Goal: Task Accomplishment & Management: Manage account settings

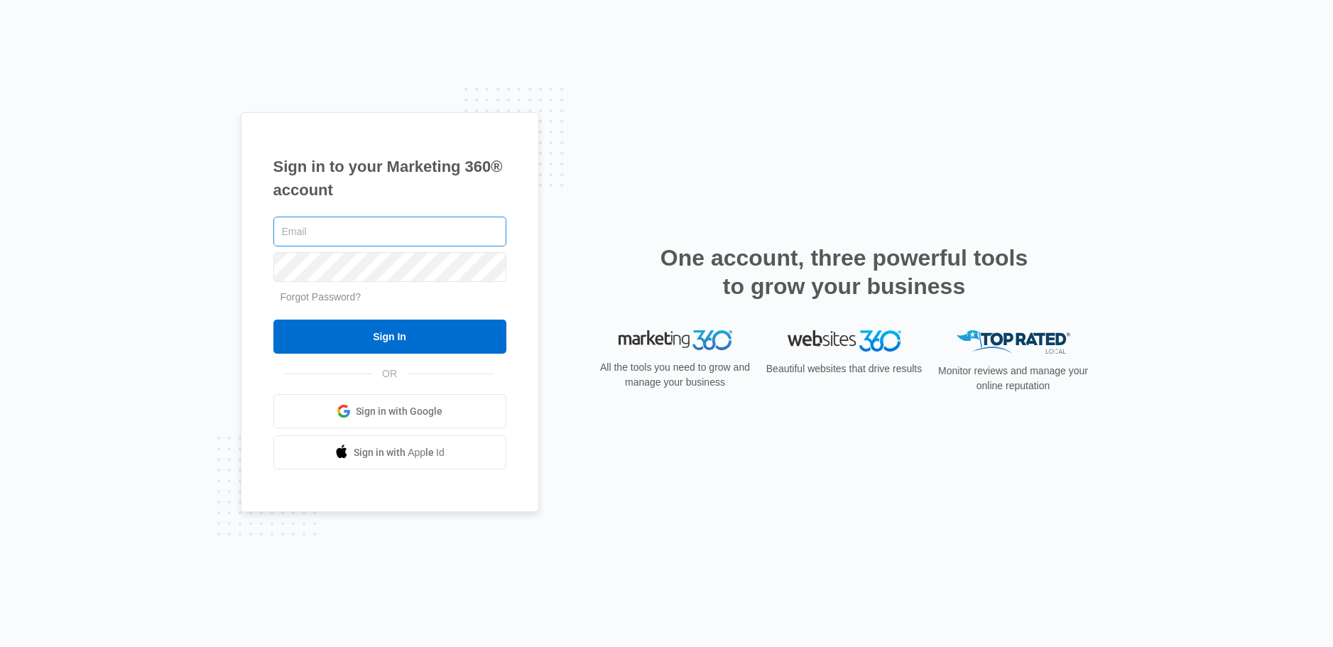
click at [354, 229] on input "text" at bounding box center [389, 232] width 233 height 30
type input "[EMAIL_ADDRESS][DOMAIN_NAME]"
click at [384, 409] on span "Sign in with Google" at bounding box center [399, 411] width 87 height 15
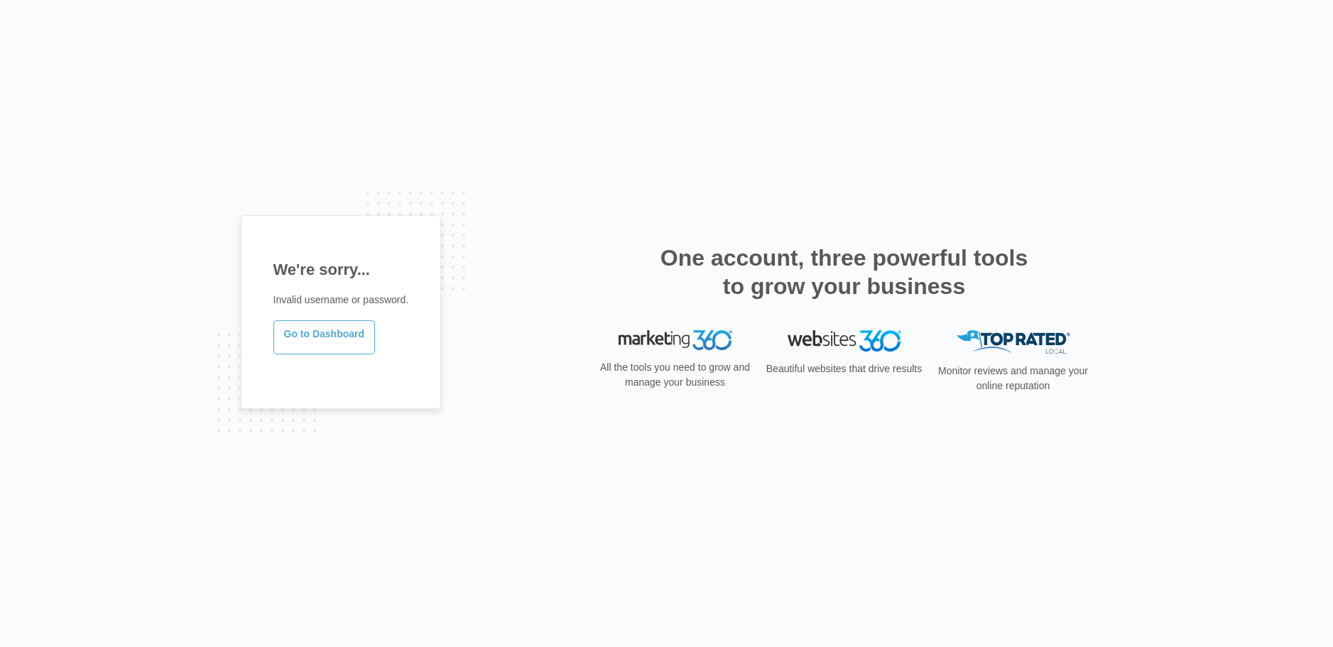
click at [307, 337] on link "Go to Dashboard" at bounding box center [324, 337] width 102 height 34
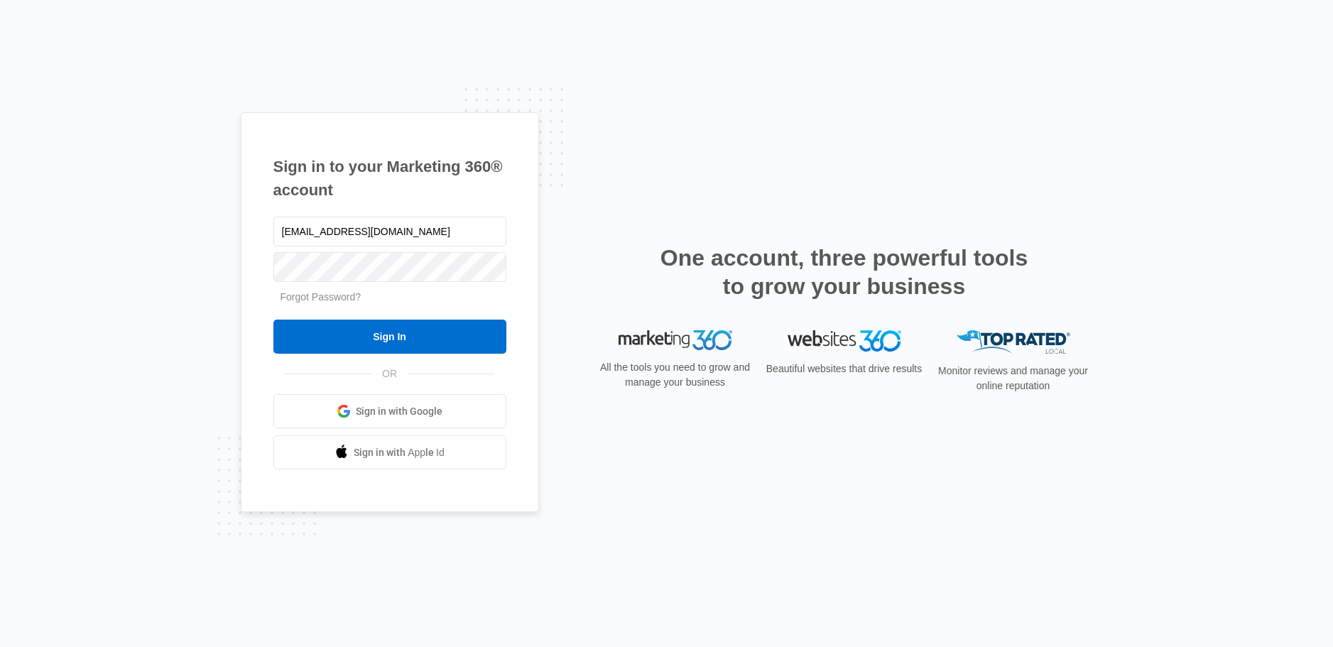
type input "[EMAIL_ADDRESS][DOMAIN_NAME]"
click at [335, 332] on input "Sign In" at bounding box center [389, 337] width 233 height 34
